Goal: Task Accomplishment & Management: Manage account settings

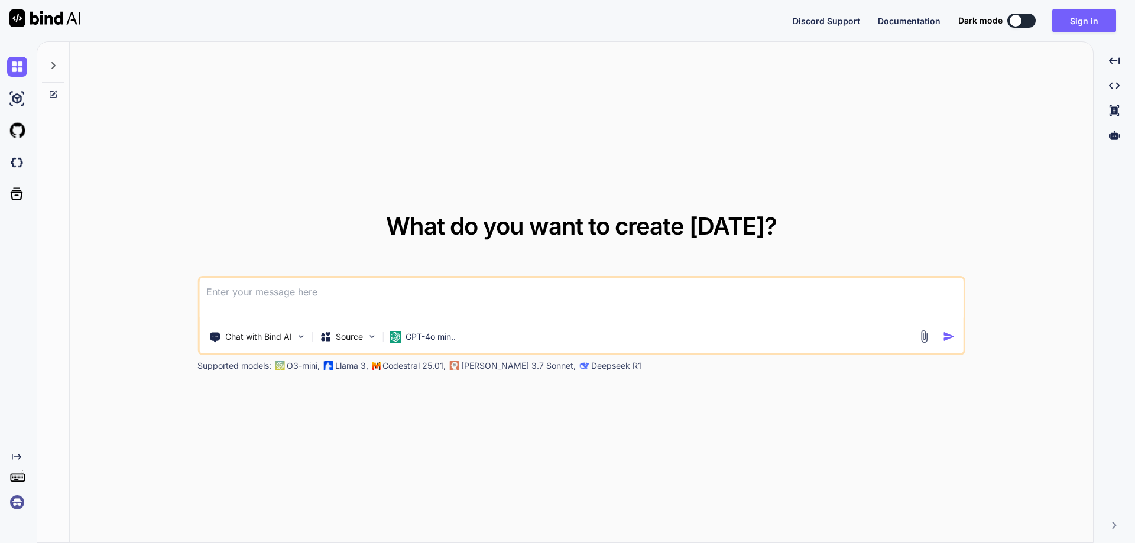
type textarea "x"
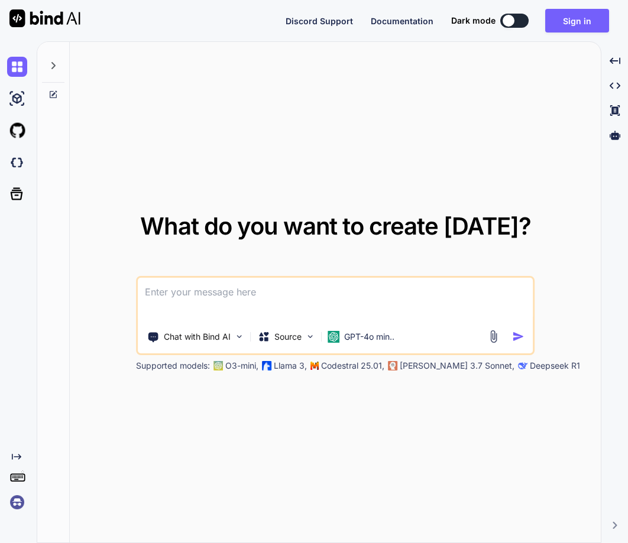
drag, startPoint x: 0, startPoint y: 0, endPoint x: 22, endPoint y: 510, distance: 510.3
click at [173, 527] on div "What do you want to create today? Chat with Bind AI Source GPT-4o min.. Support…" at bounding box center [335, 293] width 531 height 502
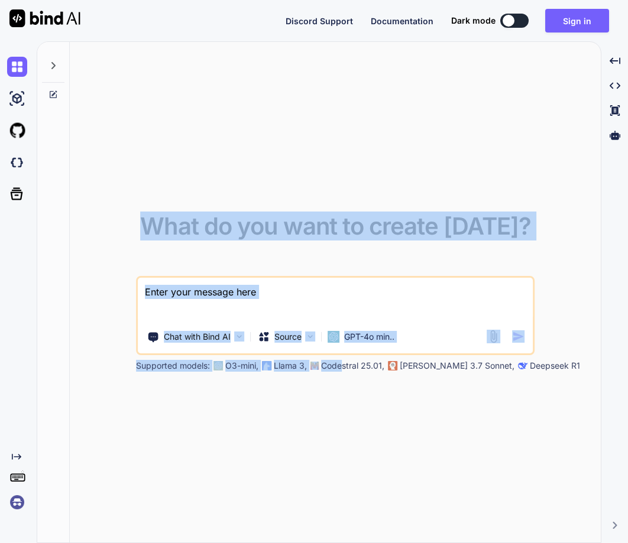
click at [22, 509] on img at bounding box center [17, 503] width 20 height 20
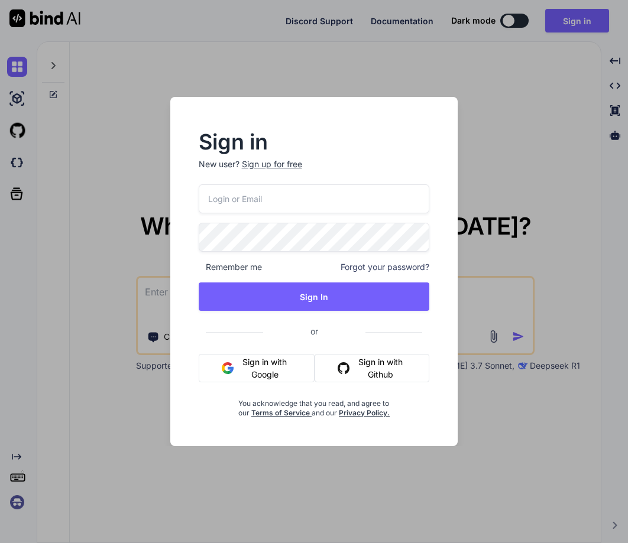
click at [100, 460] on div "Sign in New user? Sign up for free Remember me Forgot your password? Sign In or…" at bounding box center [314, 271] width 628 height 543
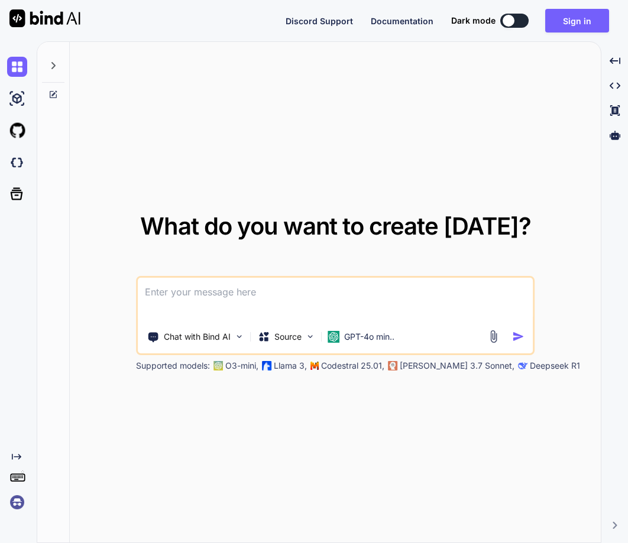
click at [16, 502] on img at bounding box center [17, 503] width 20 height 20
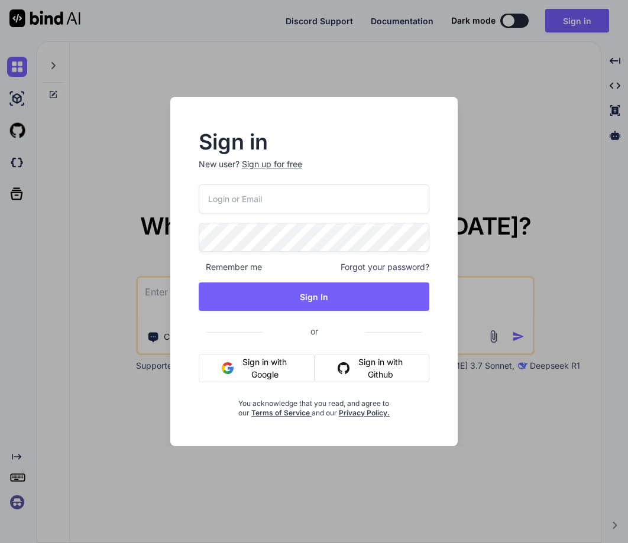
click at [247, 203] on input "email" at bounding box center [314, 199] width 231 height 29
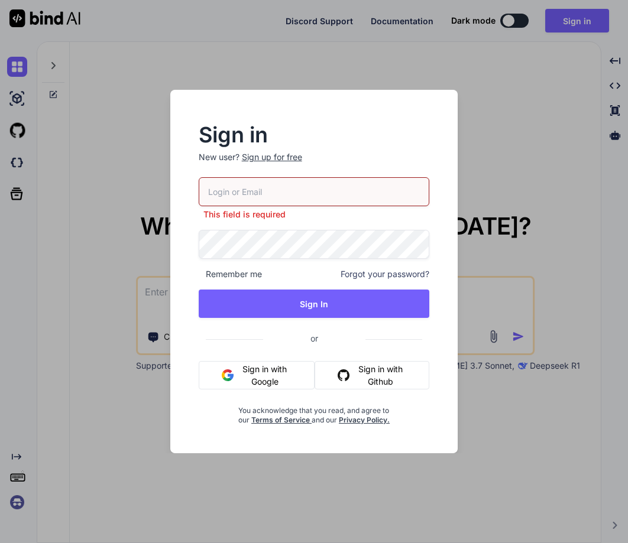
paste input "[PERSON_NAME][EMAIL_ADDRESS][DOMAIN_NAME]"
type input "[PERSON_NAME][EMAIL_ADDRESS][DOMAIN_NAME]"
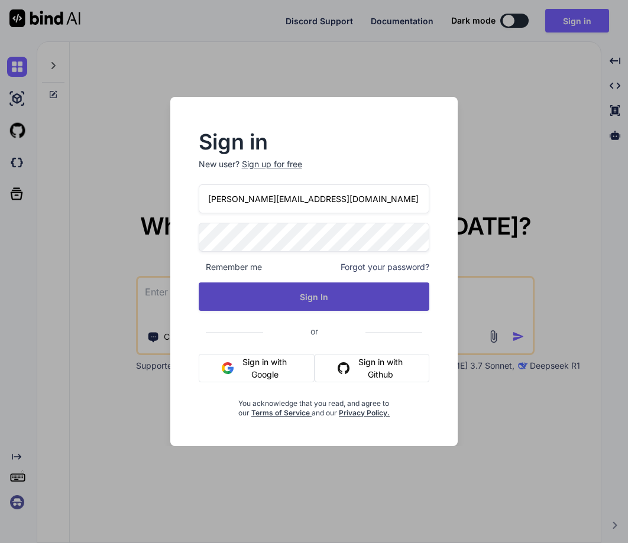
click at [295, 307] on button "Sign In" at bounding box center [314, 297] width 231 height 28
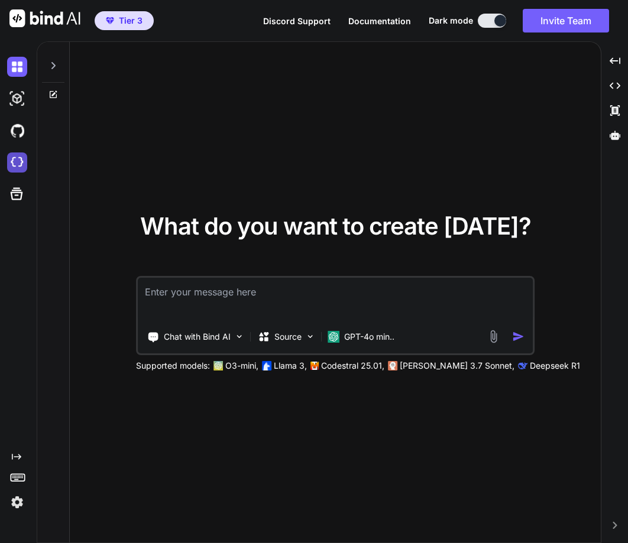
click at [20, 158] on img at bounding box center [17, 163] width 20 height 20
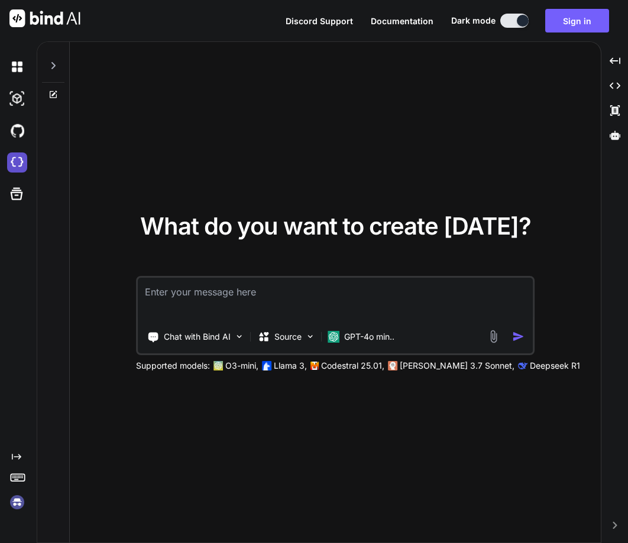
type textarea "x"
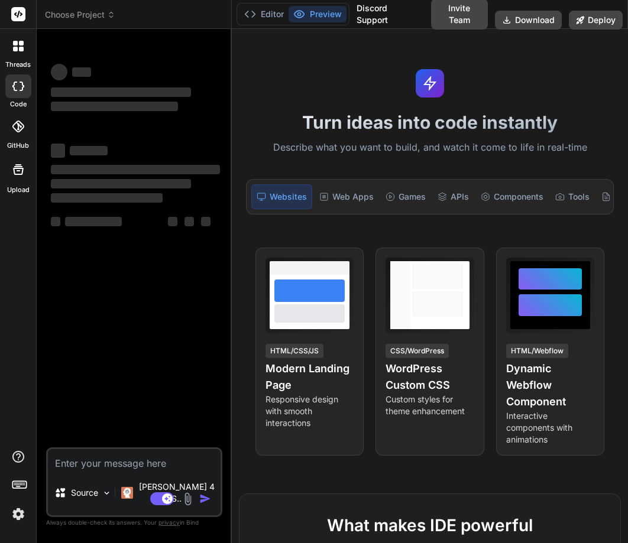
click at [18, 43] on icon at bounding box center [18, 46] width 11 height 11
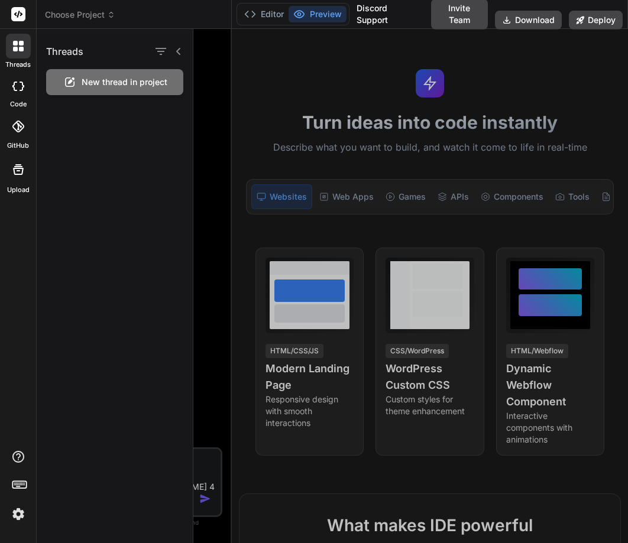
type textarea "x"
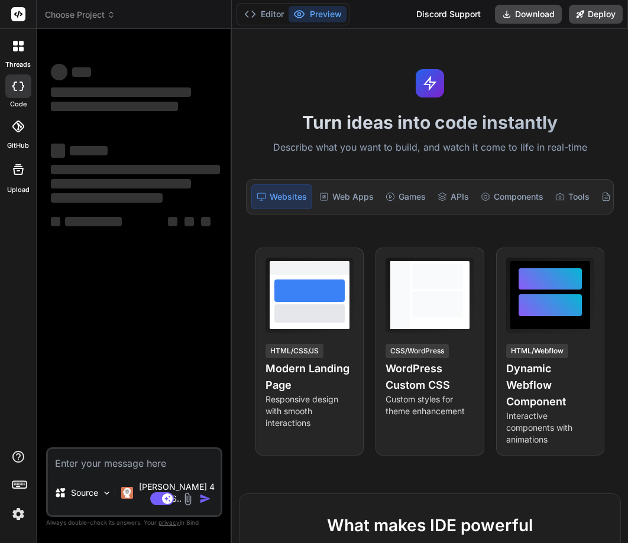
click at [21, 53] on div at bounding box center [18, 46] width 25 height 25
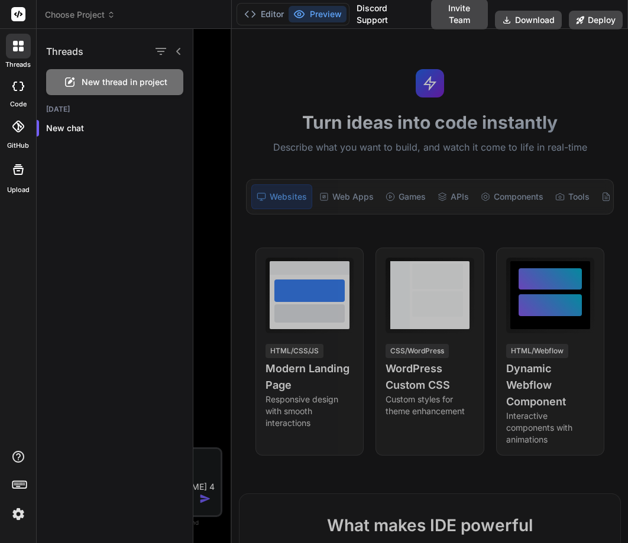
click at [16, 517] on img at bounding box center [18, 514] width 20 height 20
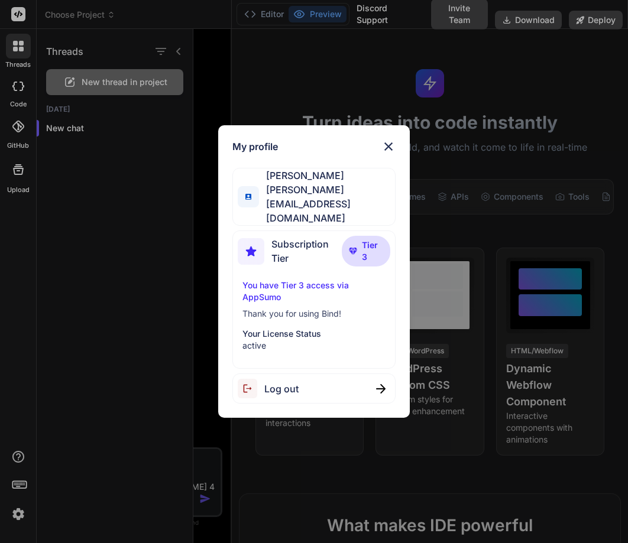
click at [309, 375] on div "Log out" at bounding box center [314, 389] width 164 height 30
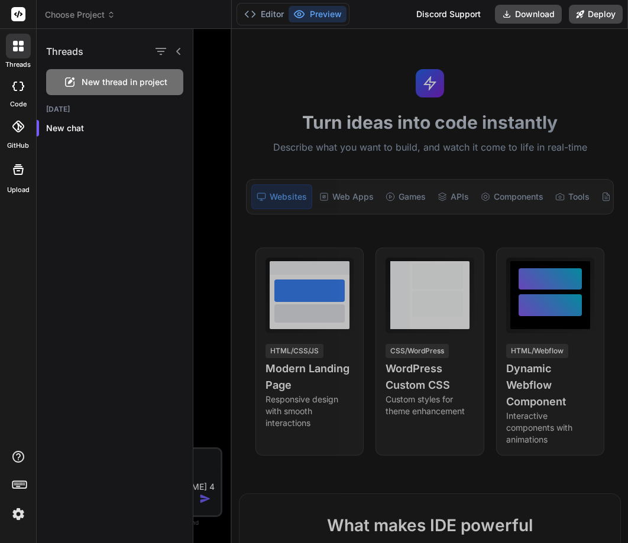
type textarea "x"
